Goal: Book appointment/travel/reservation

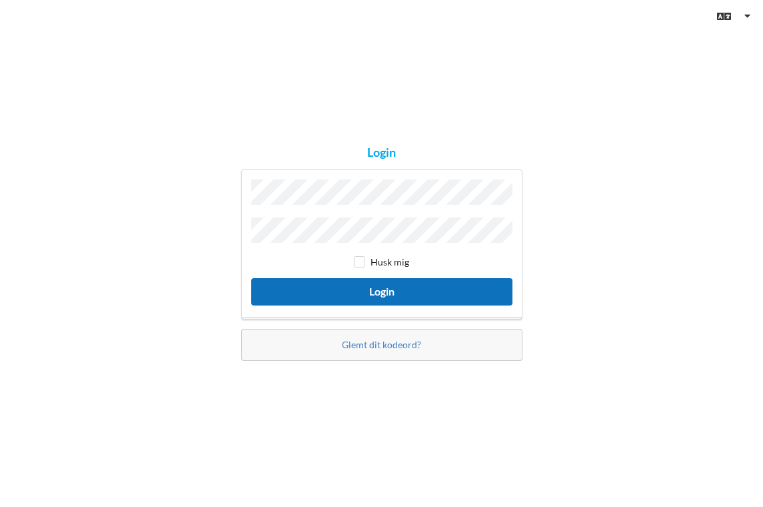
click at [433, 288] on button "Login" at bounding box center [381, 291] width 261 height 27
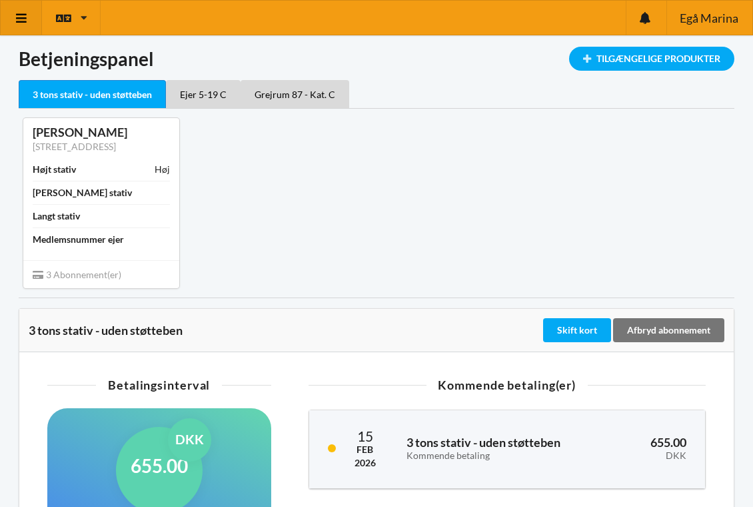
click at [27, 21] on icon at bounding box center [22, 18] width 14 height 12
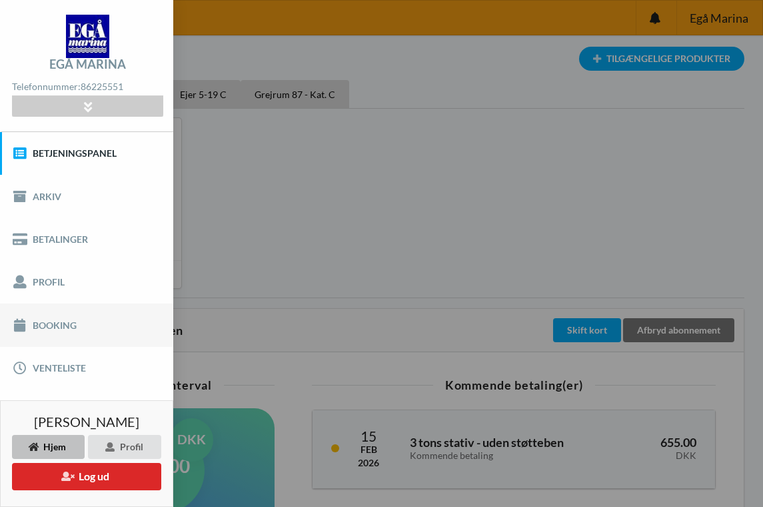
click at [53, 322] on link "Booking" at bounding box center [86, 324] width 173 height 43
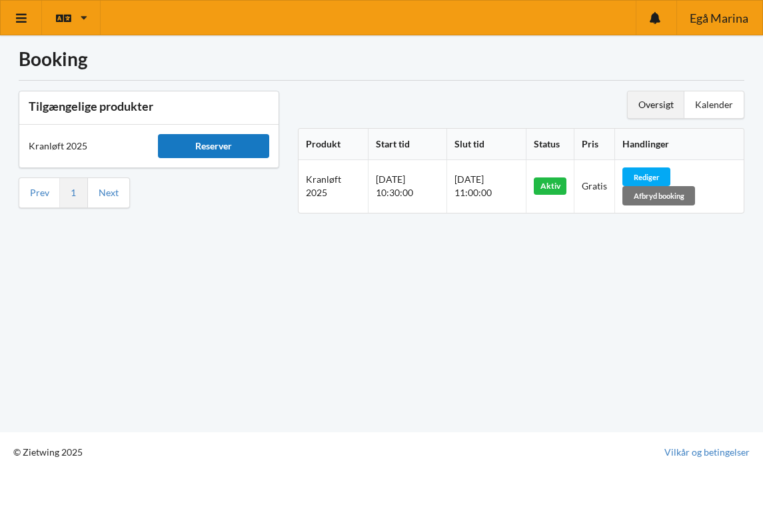
click at [231, 141] on div "Reserver" at bounding box center [213, 146] width 111 height 24
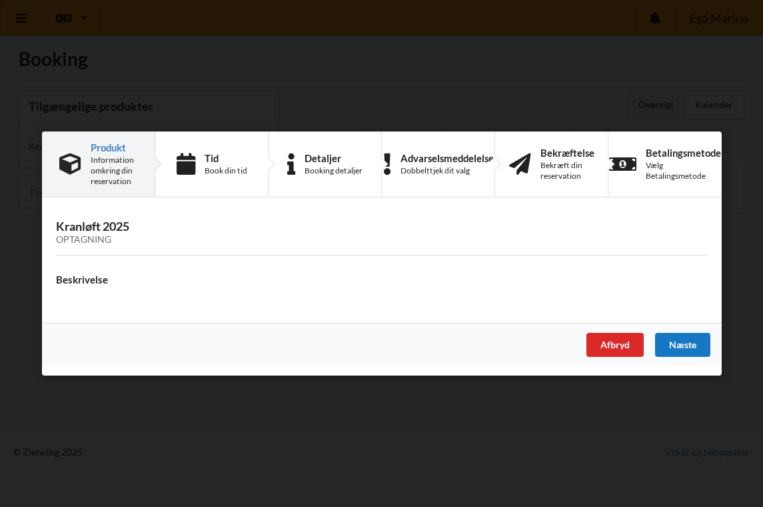
click at [699, 348] on div "Næste" at bounding box center [682, 345] width 55 height 24
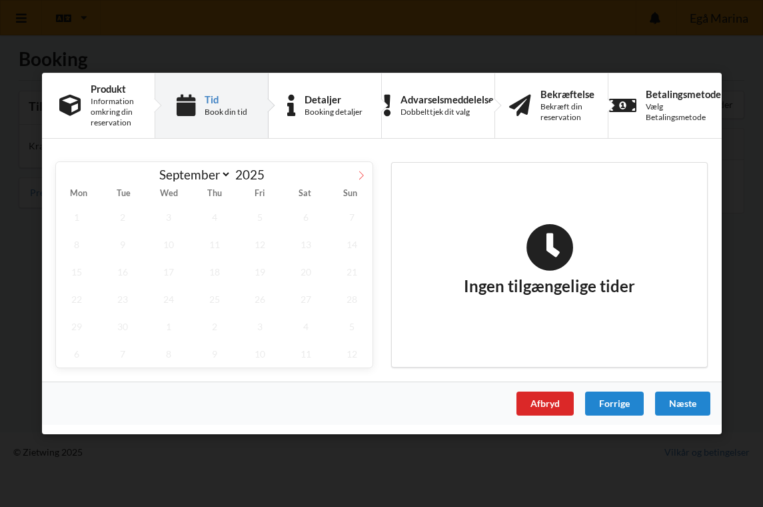
click at [364, 177] on icon at bounding box center [361, 175] width 9 height 9
click at [65, 178] on icon at bounding box center [67, 175] width 9 height 9
select select "9"
click at [542, 399] on div "Afbryd" at bounding box center [544, 403] width 57 height 24
